Goal: Use online tool/utility: Utilize a website feature to perform a specific function

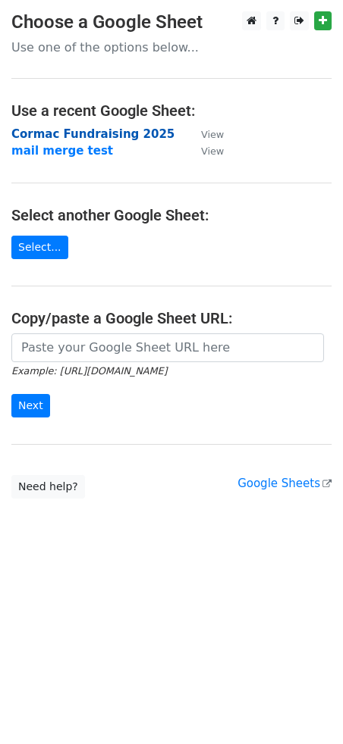
click at [101, 130] on strong "Cormac Fundraising 2025" at bounding box center [92, 134] width 163 height 14
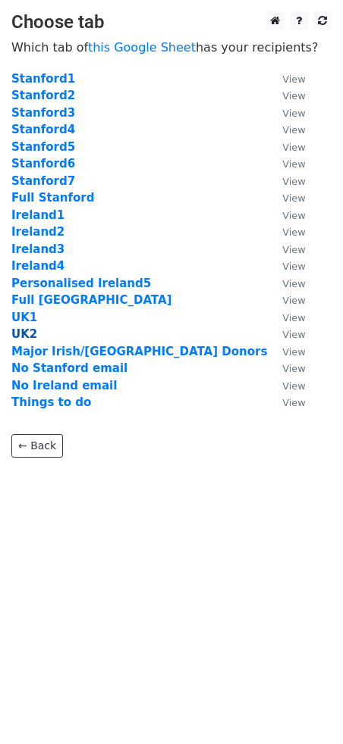
click at [27, 333] on strong "UK2" at bounding box center [24, 334] width 26 height 14
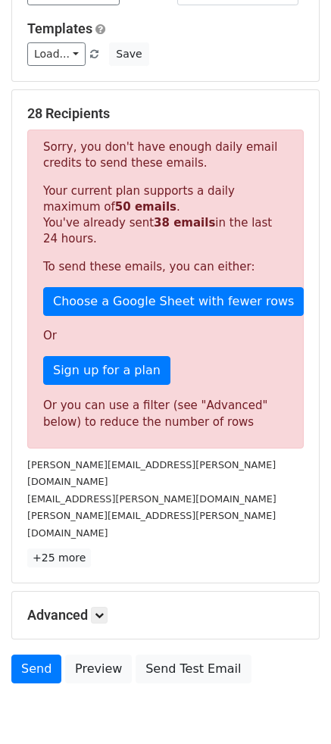
scroll to position [152, 0]
